Goal: Transaction & Acquisition: Obtain resource

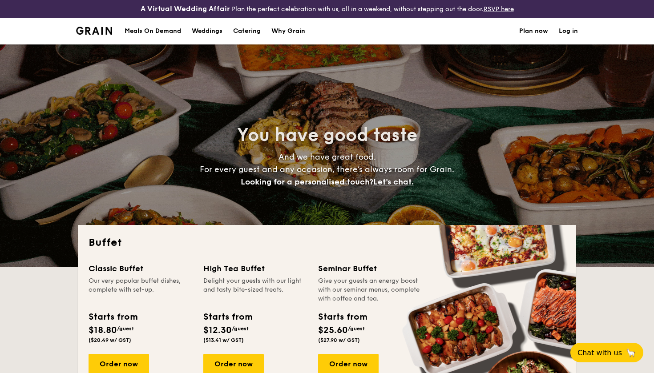
select select
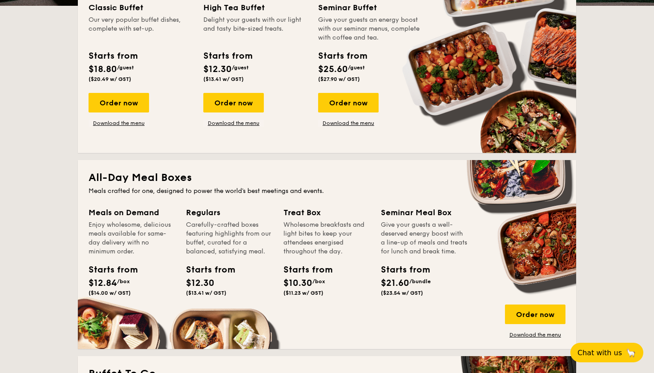
scroll to position [294, 0]
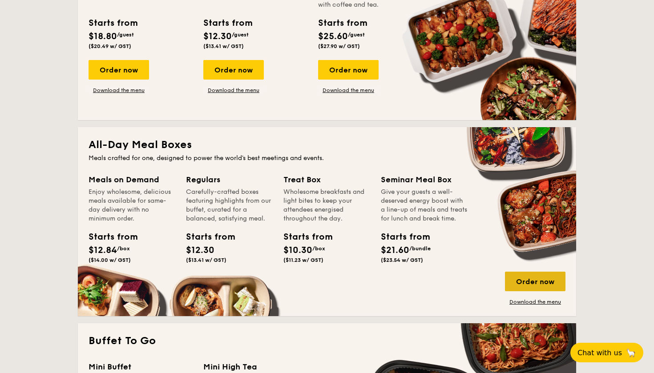
click at [519, 285] on div "Order now" at bounding box center [535, 282] width 60 height 20
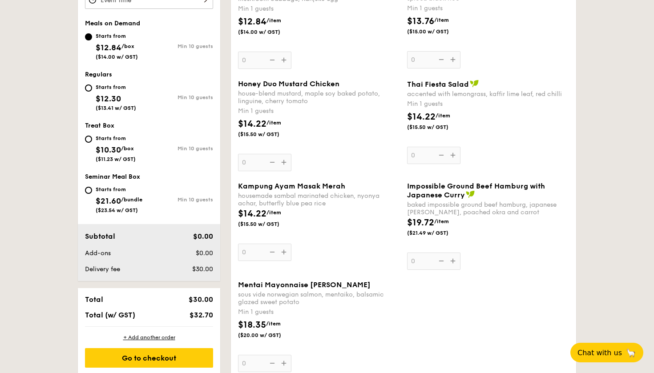
scroll to position [277, 0]
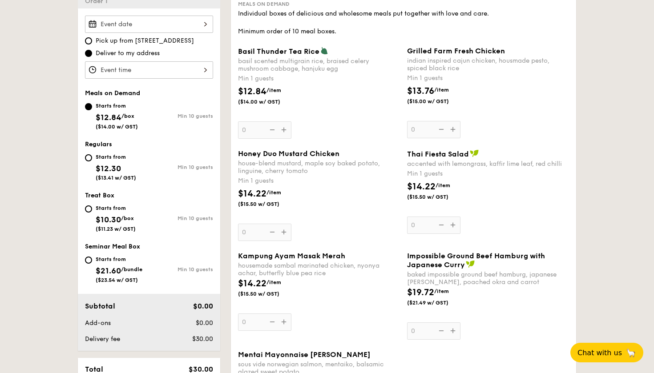
select select
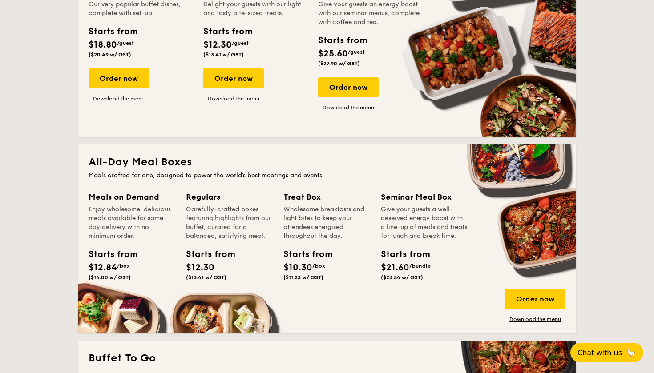
scroll to position [294, 0]
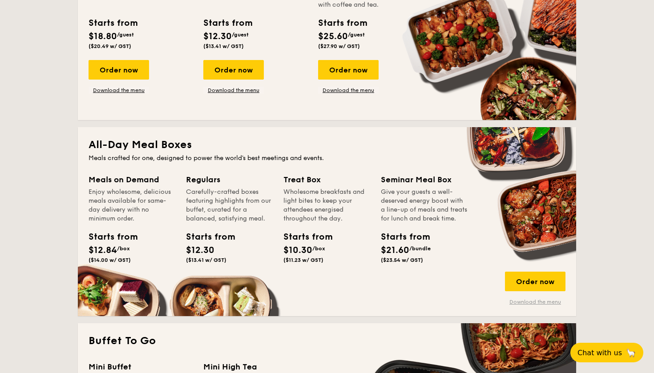
click at [537, 304] on link "Download the menu" at bounding box center [535, 301] width 60 height 7
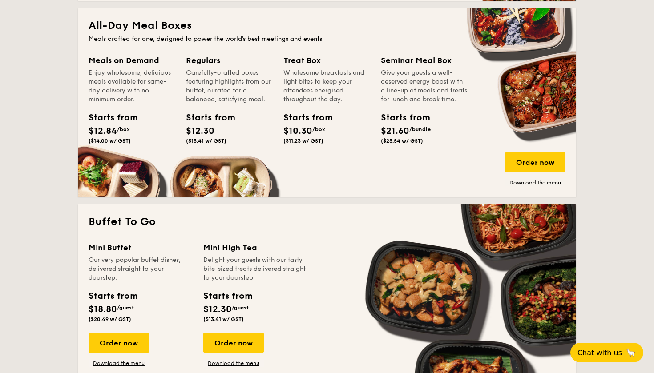
scroll to position [470, 0]
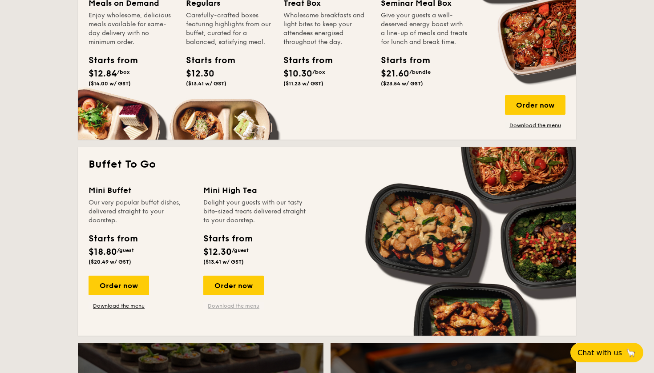
click at [245, 305] on link "Download the menu" at bounding box center [233, 305] width 60 height 7
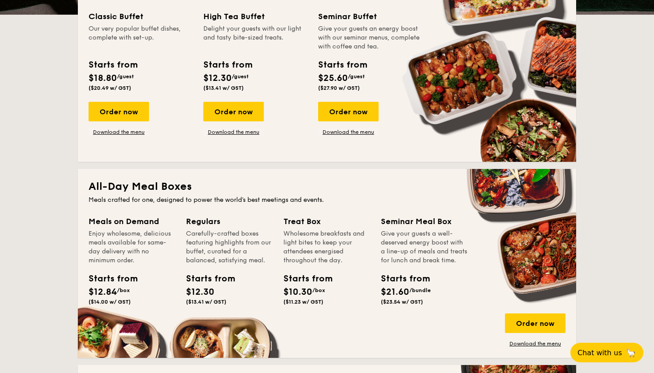
scroll to position [0, 0]
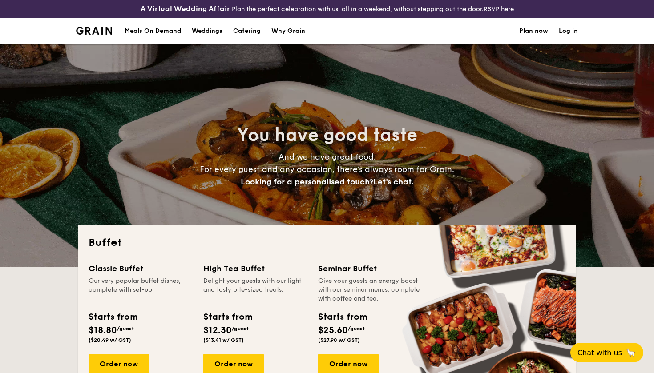
click at [204, 33] on div "Weddings" at bounding box center [207, 31] width 31 height 27
